Goal: Task Accomplishment & Management: Use online tool/utility

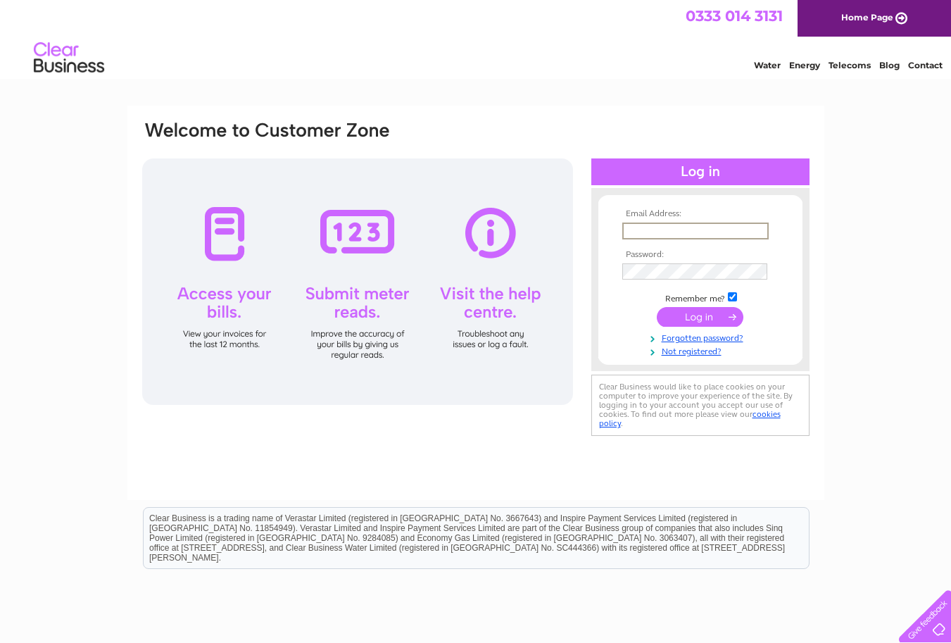
type input "david.thompson6051@gmail.com"
click at [706, 317] on input "submit" at bounding box center [700, 316] width 87 height 20
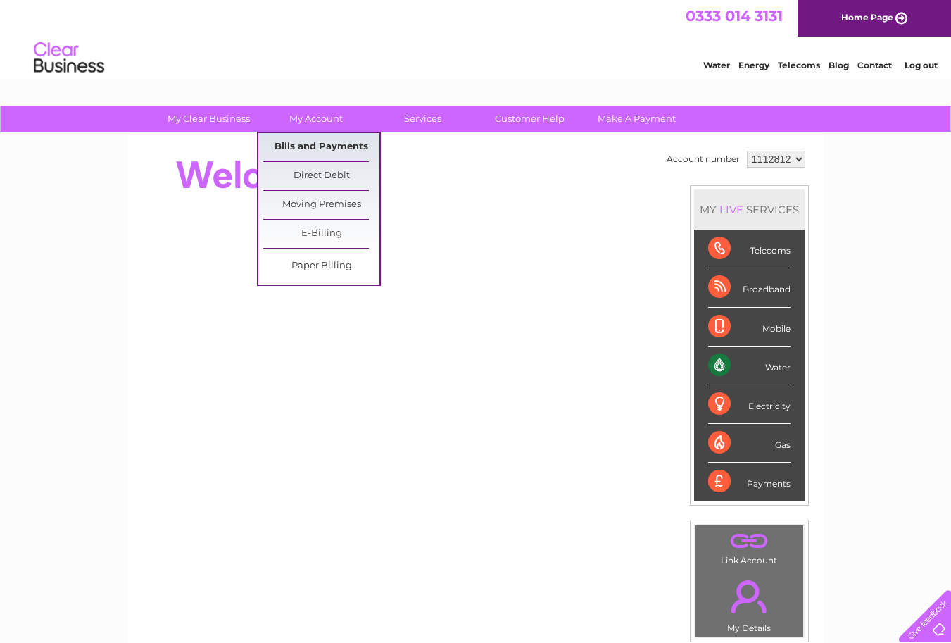
click at [303, 147] on link "Bills and Payments" at bounding box center [321, 147] width 116 height 28
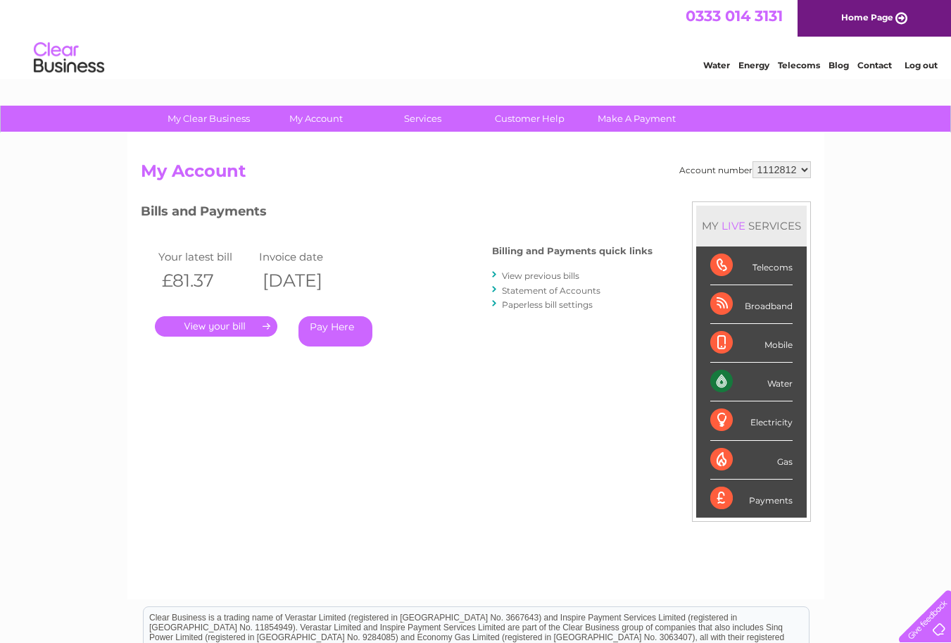
select select "1112815"
click at [222, 326] on link "." at bounding box center [216, 326] width 122 height 20
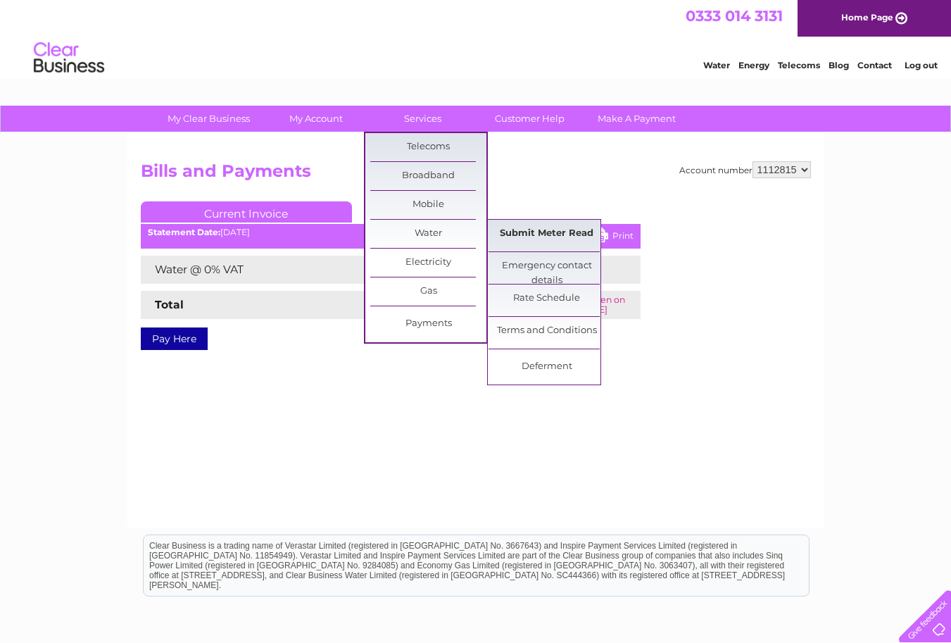
click at [532, 234] on link "Submit Meter Read" at bounding box center [547, 234] width 116 height 28
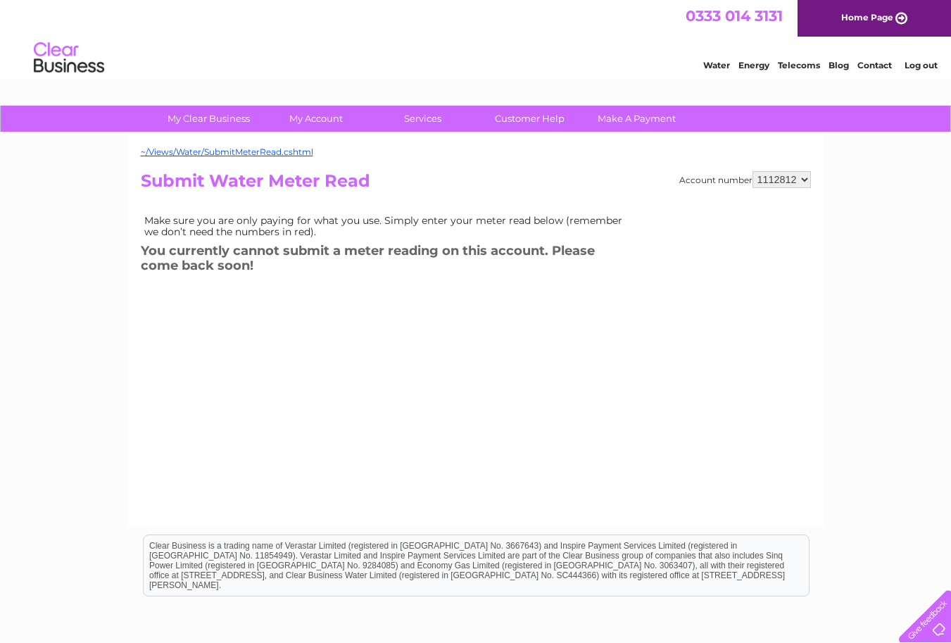
select select "1112815"
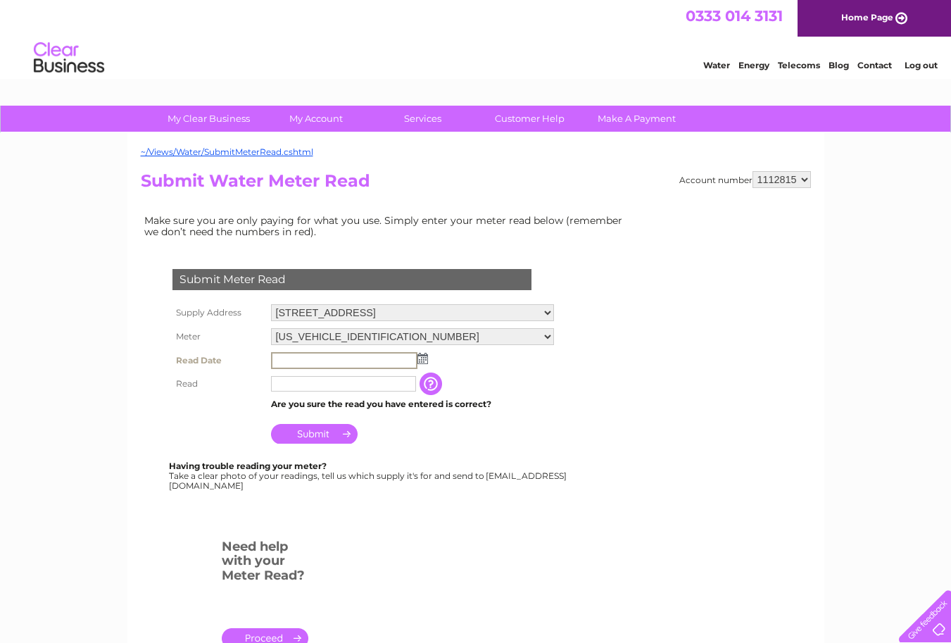
click at [292, 354] on input "text" at bounding box center [344, 360] width 146 height 17
click at [346, 358] on input "text" at bounding box center [344, 360] width 146 height 17
click at [425, 358] on img at bounding box center [422, 358] width 11 height 11
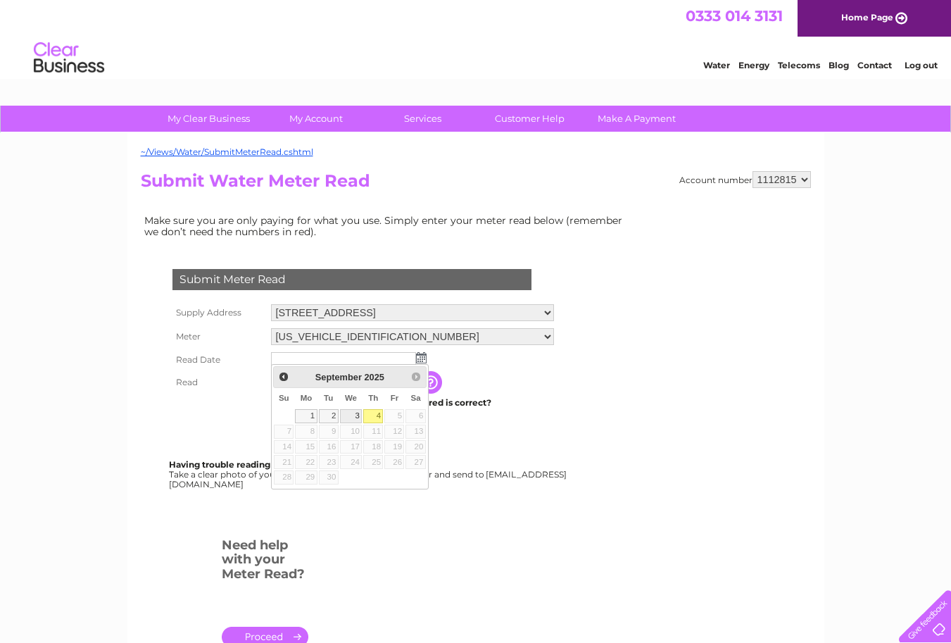
click at [356, 416] on link "3" at bounding box center [351, 416] width 23 height 14
type input "2025/09/03"
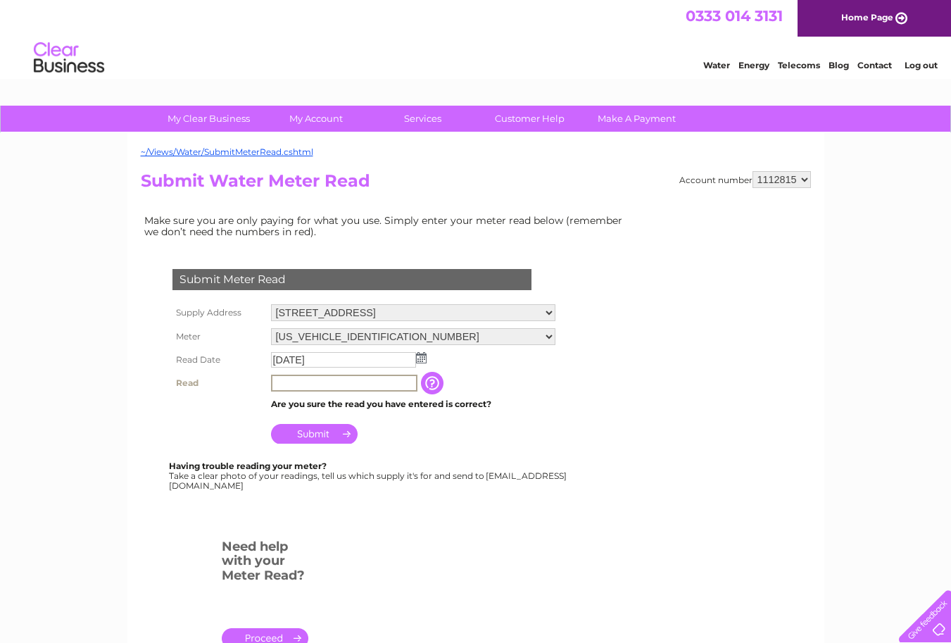
click at [299, 377] on input "text" at bounding box center [344, 383] width 146 height 17
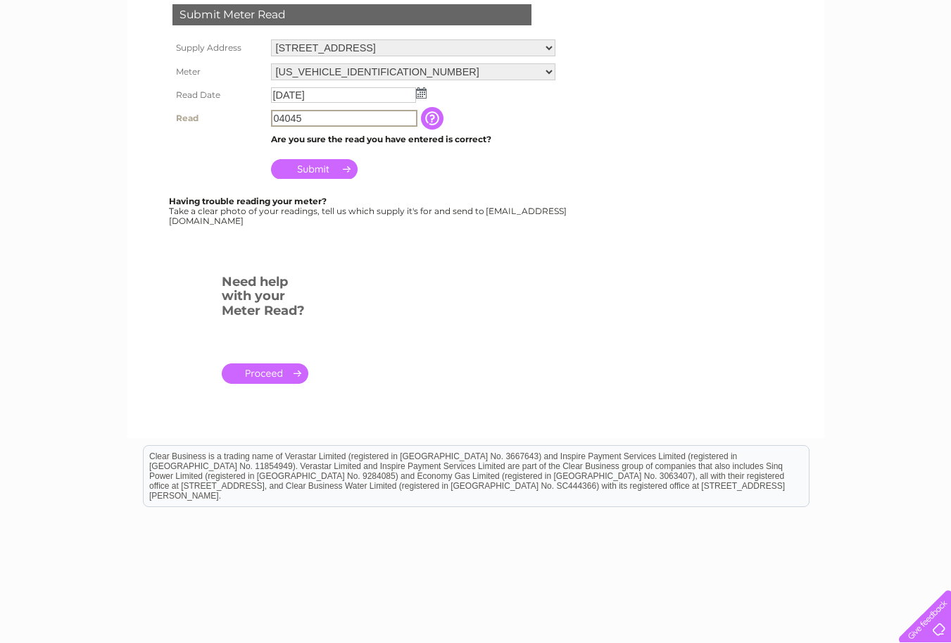
scroll to position [271, 0]
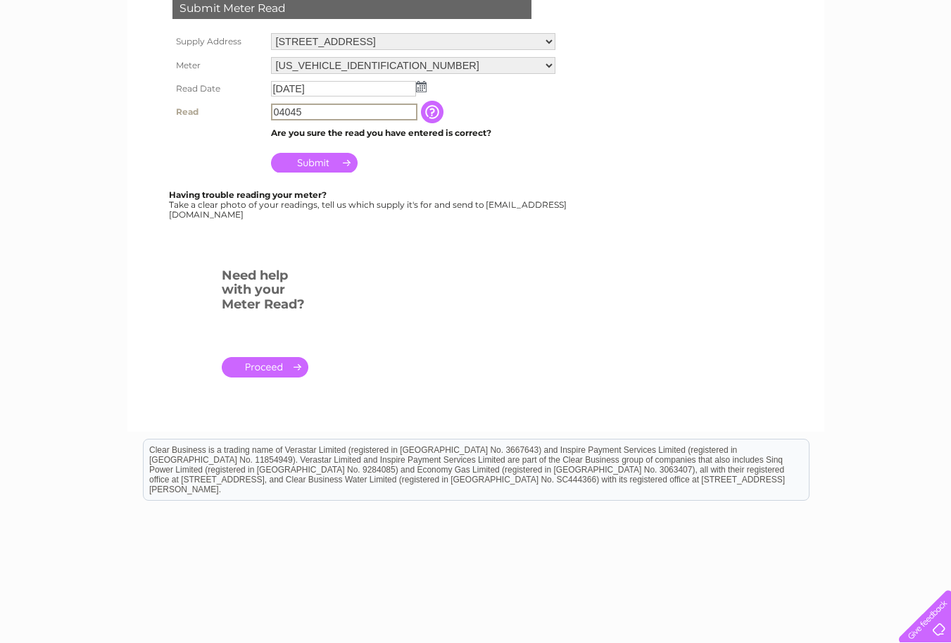
type input "04045"
click at [312, 156] on input "Submit" at bounding box center [314, 161] width 87 height 20
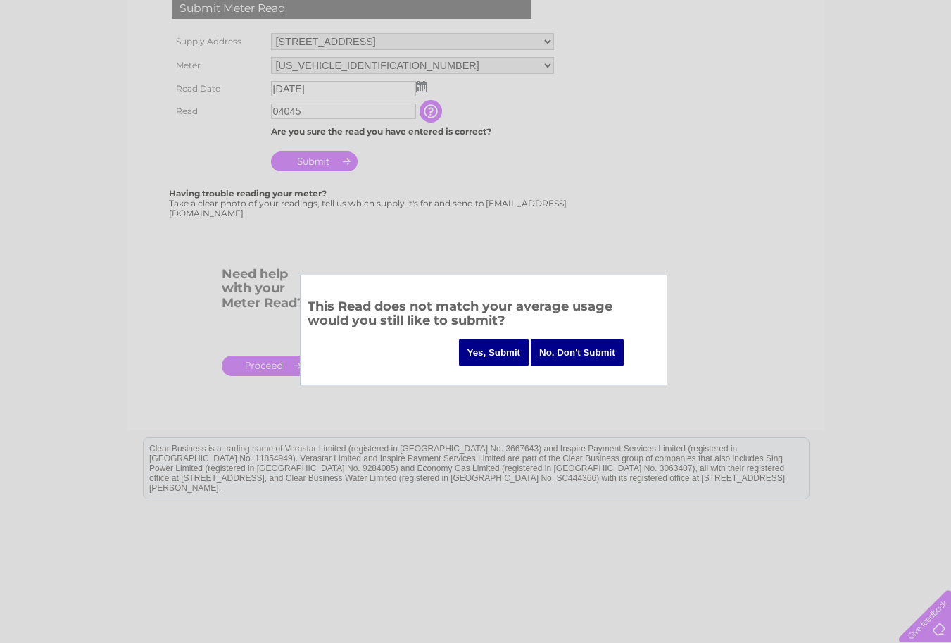
click at [484, 354] on input "Yes, Submit" at bounding box center [494, 352] width 70 height 27
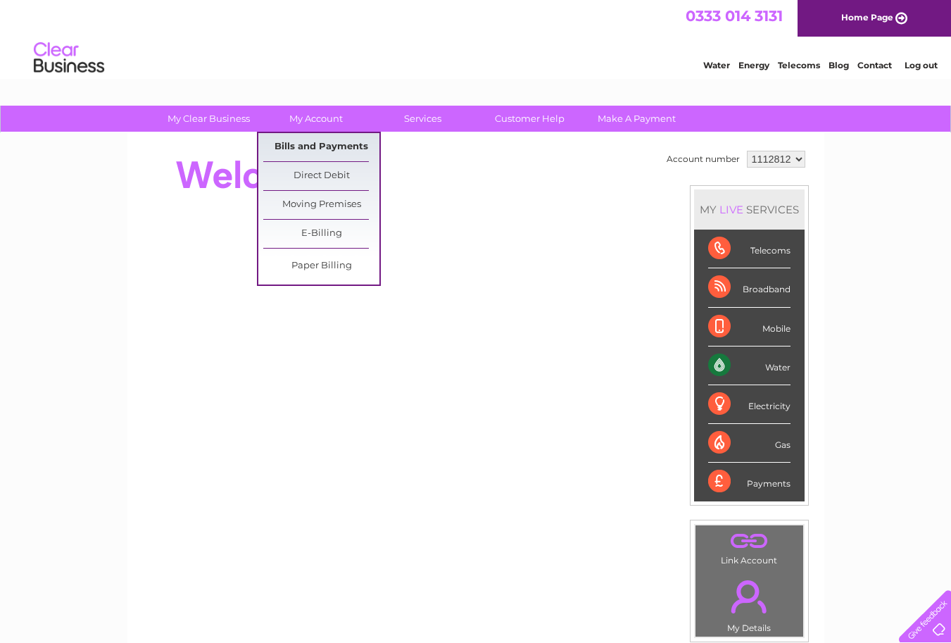
click at [312, 147] on link "Bills and Payments" at bounding box center [321, 147] width 116 height 28
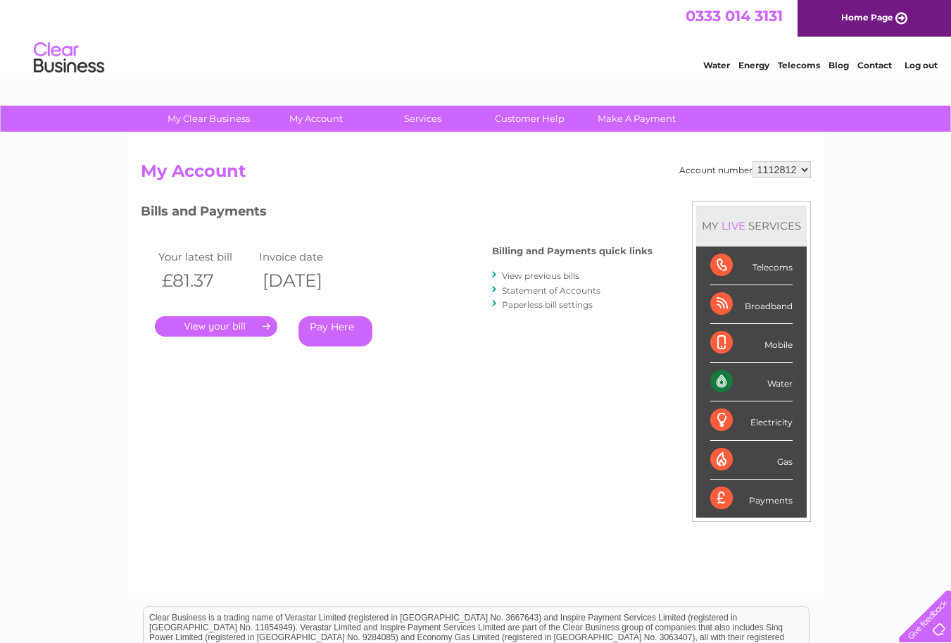
click at [238, 327] on link "." at bounding box center [216, 326] width 122 height 20
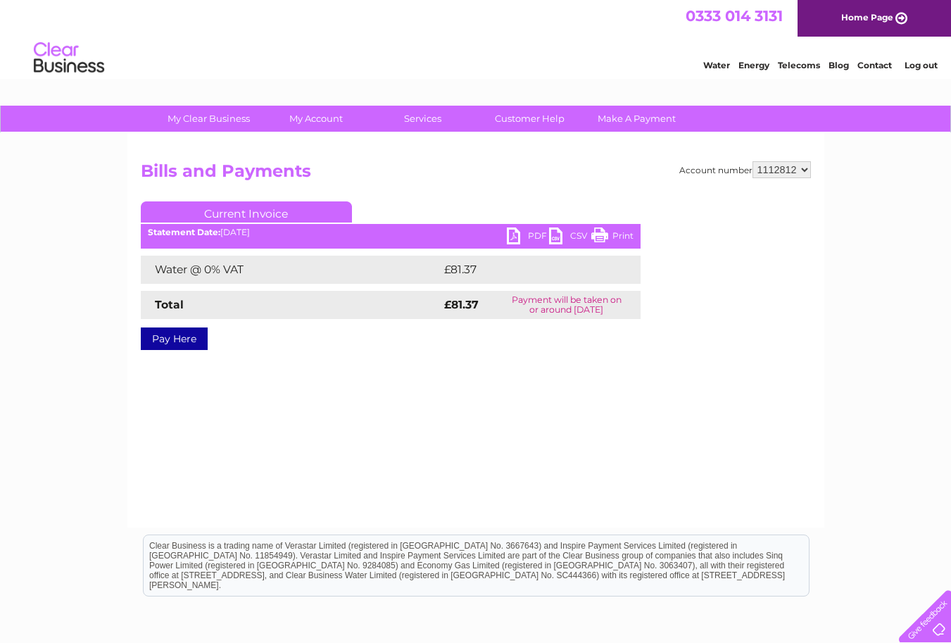
click at [518, 238] on link "PDF" at bounding box center [528, 237] width 42 height 20
select select "1112815"
click at [516, 239] on link "PDF" at bounding box center [528, 237] width 42 height 20
